Goal: Transaction & Acquisition: Purchase product/service

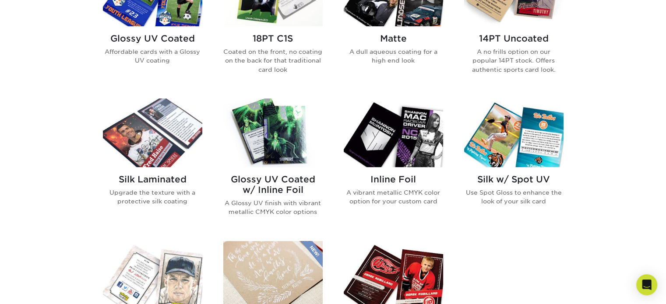
scroll to position [476, 0]
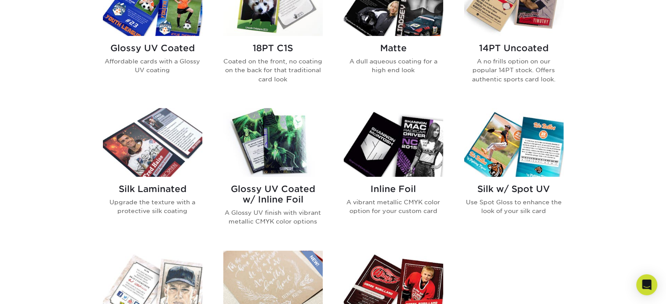
click at [386, 166] on img at bounding box center [393, 142] width 99 height 69
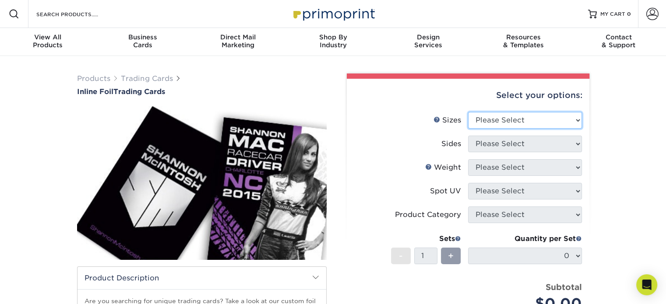
click at [549, 127] on select "Please Select 2.5" x 3.5"" at bounding box center [525, 120] width 114 height 17
select select "2.50x3.50"
click at [468, 112] on select "Please Select 2.5" x 3.5"" at bounding box center [525, 120] width 114 height 17
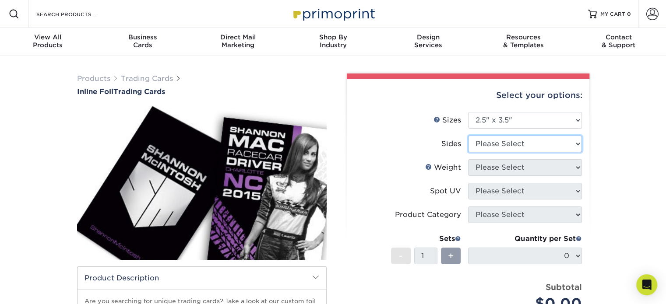
click at [553, 145] on select "Please Select Print Both Sides - Foil Back Only Print Both Sides - Foil Both Si…" at bounding box center [525, 144] width 114 height 17
select select "34527644-b4fd-4ffb-9092-1318eefcd9d9"
click at [468, 136] on select "Please Select Print Both Sides - Foil Back Only Print Both Sides - Foil Both Si…" at bounding box center [525, 144] width 114 height 17
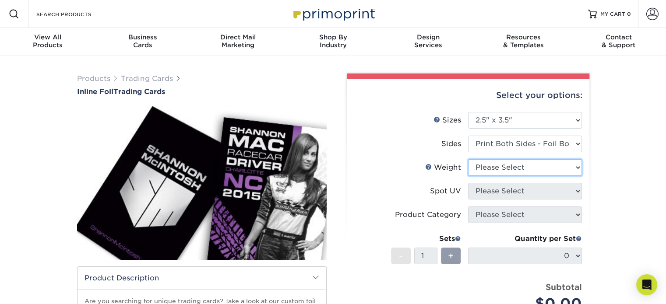
click at [572, 169] on select "Please Select 16PT" at bounding box center [525, 167] width 114 height 17
select select "16PT"
click at [468, 159] on select "Please Select 16PT" at bounding box center [525, 167] width 114 height 17
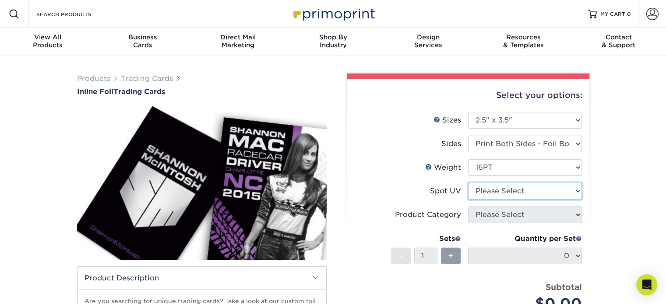
click at [564, 196] on select "Please Select No Spot UV Front and Back (Both Sides) Front Only Back Only" at bounding box center [525, 191] width 114 height 17
select select "1"
click at [468, 183] on select "Please Select No Spot UV Front and Back (Both Sides) Front Only Back Only" at bounding box center [525, 191] width 114 height 17
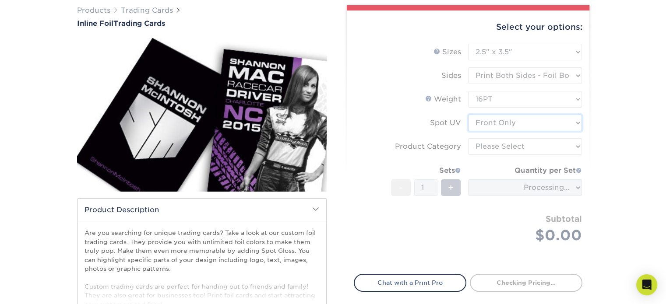
scroll to position [78, 0]
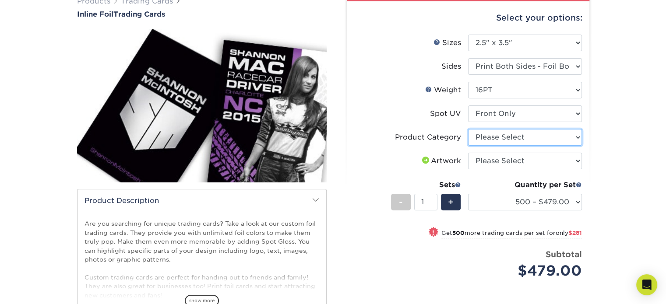
click at [535, 140] on select "Please Select Trading Cards" at bounding box center [525, 137] width 114 height 17
select select "c2f9bce9-36c2-409d-b101-c29d9d031e18"
click at [468, 129] on select "Please Select Trading Cards" at bounding box center [525, 137] width 114 height 17
click at [535, 163] on select "Please Select I will upload files I need a design - $100" at bounding box center [525, 161] width 114 height 17
select select "upload"
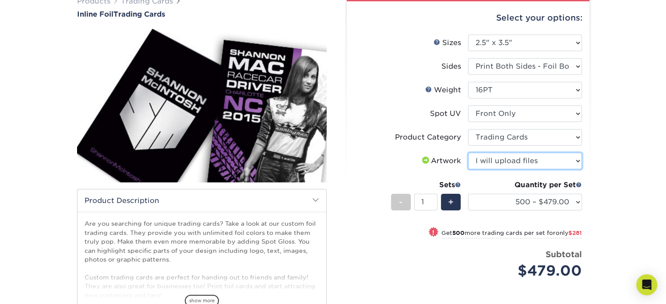
click at [468, 153] on select "Please Select I will upload files I need a design - $100" at bounding box center [525, 161] width 114 height 17
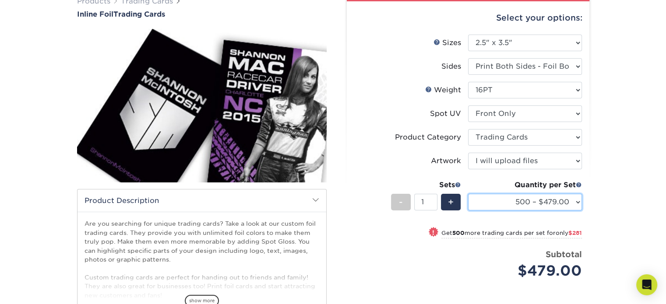
click at [554, 206] on select "500 – $479.00 1000 – $760.00 2500 – $1104.00 5000 – $1565.00" at bounding box center [525, 202] width 114 height 17
click at [648, 173] on div "Products Trading Cards Inline Foil Trading Cards show more Templates /" at bounding box center [333, 198] width 666 height 439
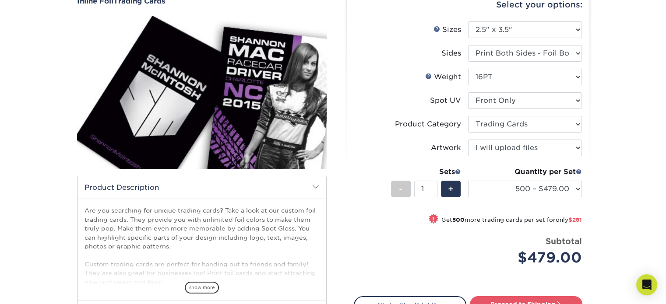
scroll to position [89, 0]
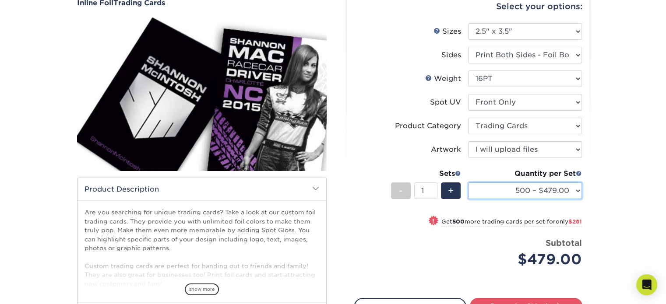
click at [526, 196] on select "500 – $479.00 1000 – $760.00 2500 – $1104.00 5000 – $1565.00" at bounding box center [525, 191] width 114 height 17
click at [546, 196] on select "500 – $479.00 1000 – $760.00 2500 – $1104.00 5000 – $1565.00" at bounding box center [525, 191] width 114 height 17
